Goal: Navigation & Orientation: Find specific page/section

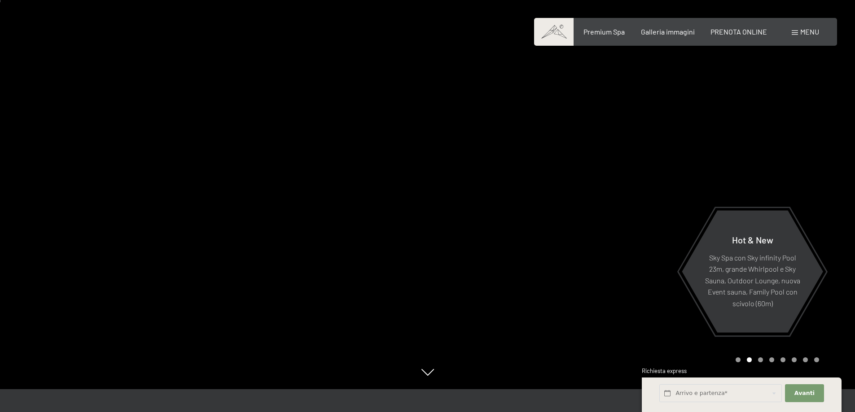
scroll to position [45, 0]
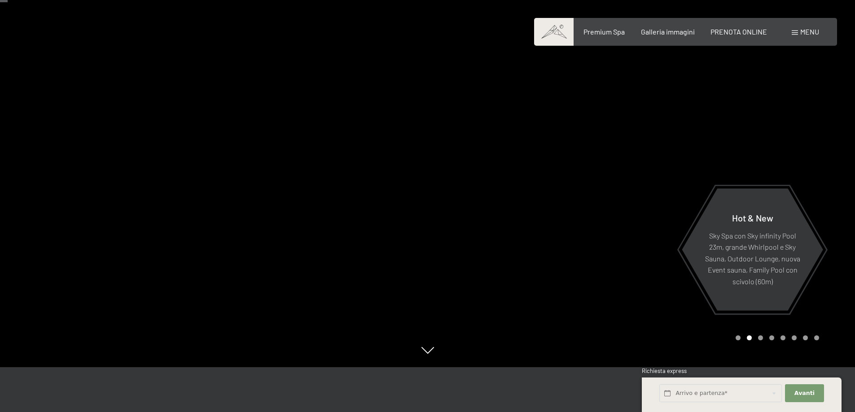
click at [248, 208] on div at bounding box center [214, 161] width 428 height 412
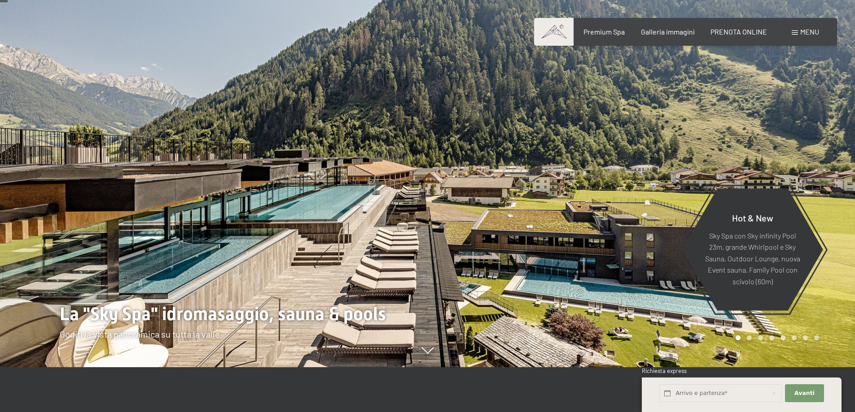
click at [662, 197] on div at bounding box center [642, 161] width 428 height 412
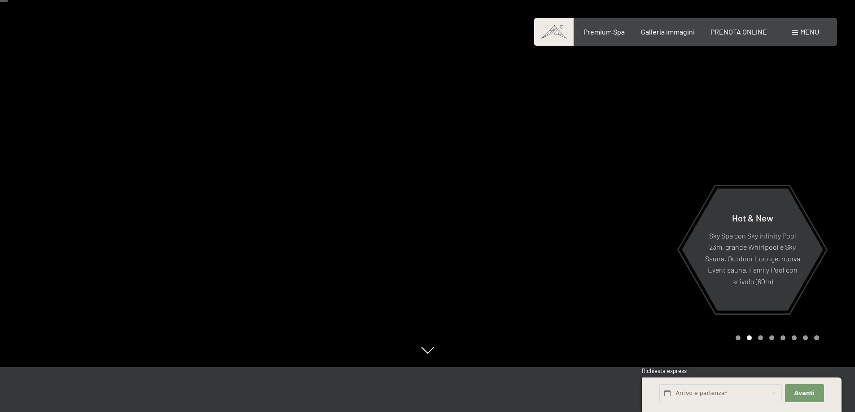
click at [662, 197] on div at bounding box center [642, 161] width 428 height 412
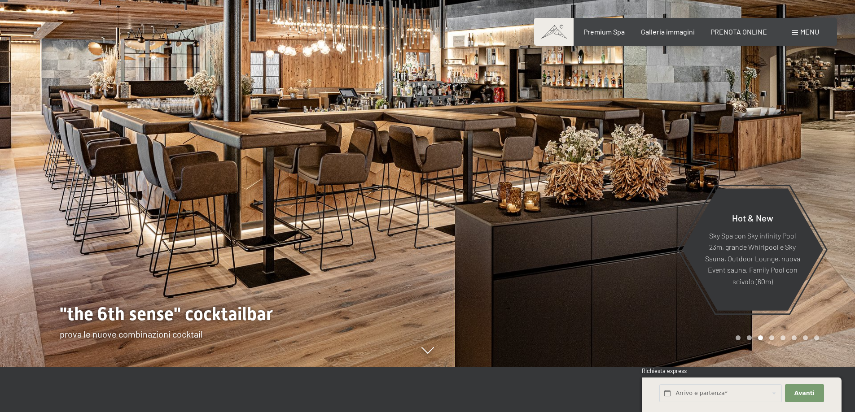
click at [662, 197] on div at bounding box center [642, 161] width 428 height 412
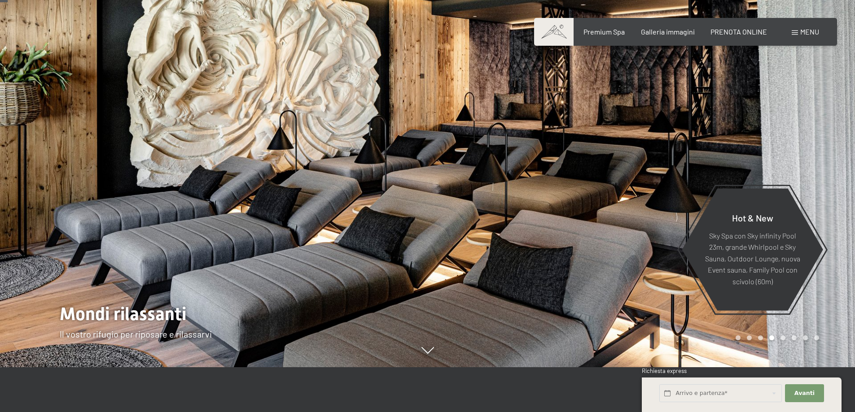
click at [662, 197] on div at bounding box center [642, 161] width 428 height 412
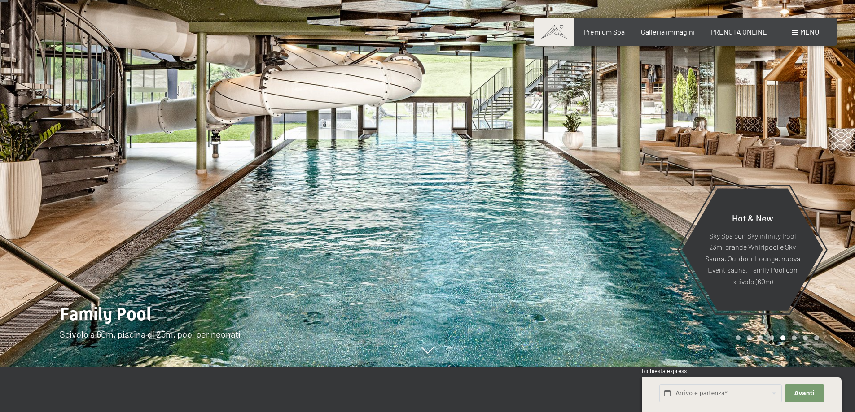
click at [450, 283] on div at bounding box center [642, 161] width 428 height 412
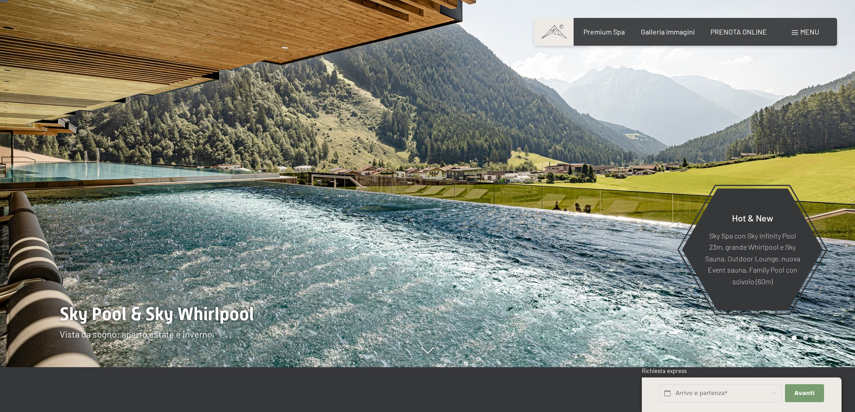
click at [454, 287] on div at bounding box center [642, 161] width 428 height 412
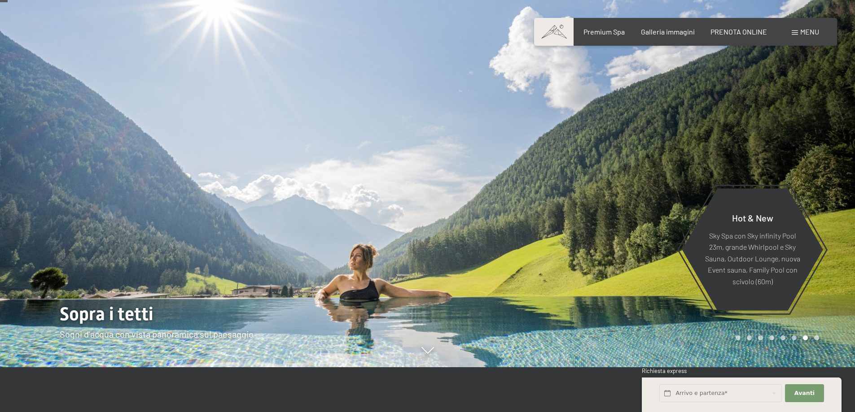
click at [170, 290] on div at bounding box center [214, 161] width 428 height 412
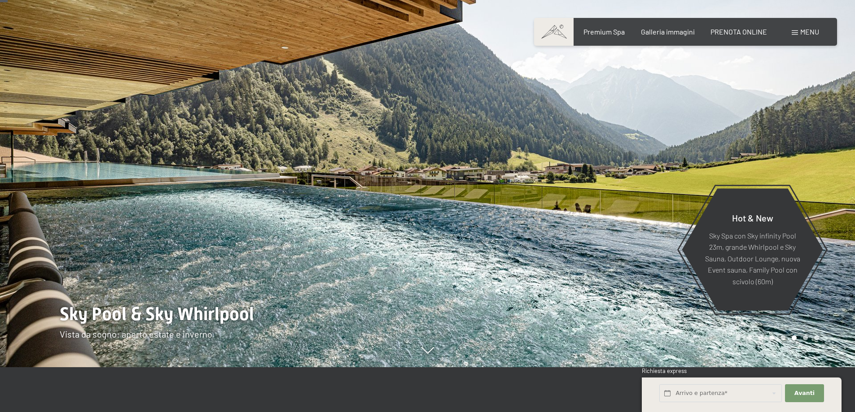
click at [549, 243] on div at bounding box center [642, 161] width 428 height 412
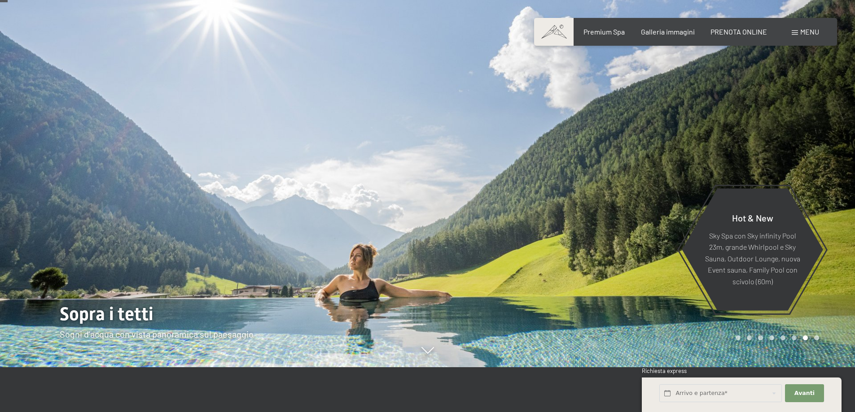
click at [549, 248] on div at bounding box center [642, 161] width 428 height 412
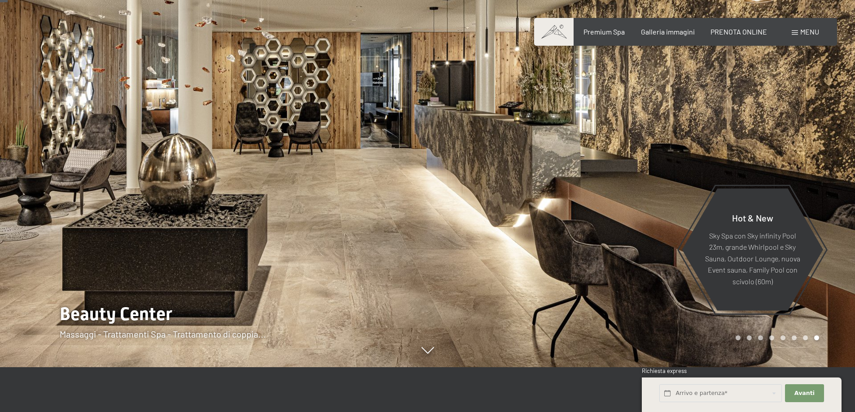
click at [480, 234] on div at bounding box center [642, 161] width 428 height 412
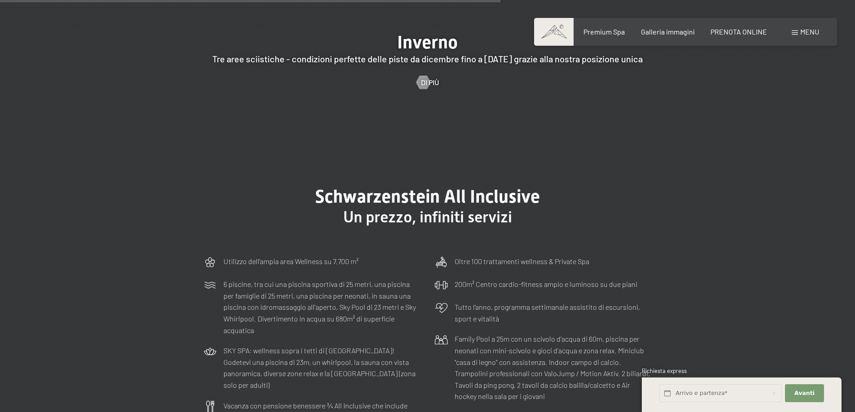
scroll to position [2647, 0]
